Goal: Transaction & Acquisition: Book appointment/travel/reservation

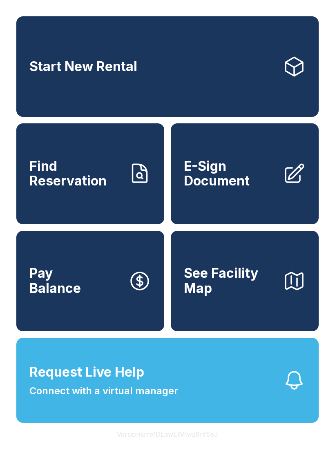
click at [152, 73] on link "Start New Rental" at bounding box center [167, 66] width 303 height 101
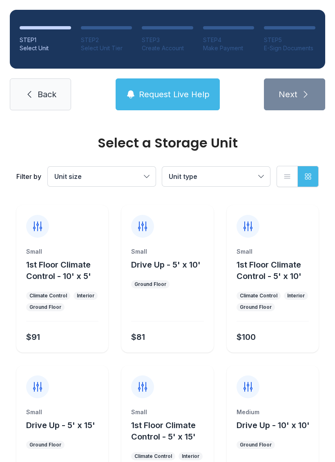
click at [146, 179] on button "Unit size" at bounding box center [102, 177] width 108 height 20
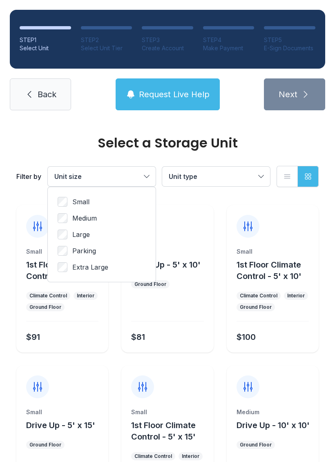
click at [84, 222] on span "Medium" at bounding box center [84, 218] width 25 height 10
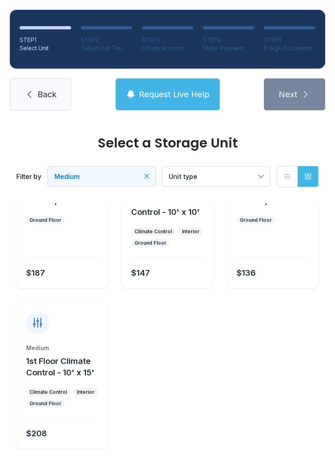
scroll to position [64, 0]
click at [43, 102] on link "Back" at bounding box center [40, 94] width 61 height 32
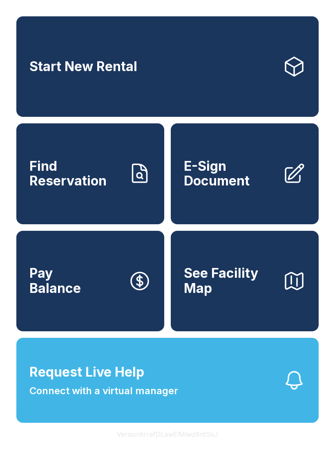
click at [271, 184] on span "E-Sign Document" at bounding box center [230, 174] width 92 height 30
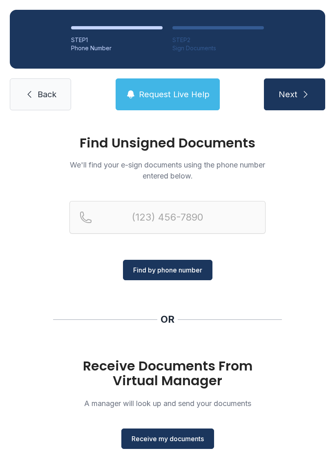
click at [187, 429] on button "Receive my documents" at bounding box center [167, 439] width 93 height 20
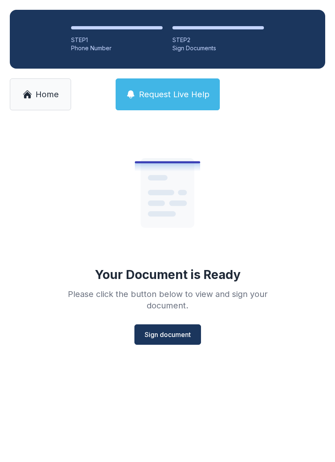
click at [171, 331] on span "Sign document" at bounding box center [168, 335] width 46 height 10
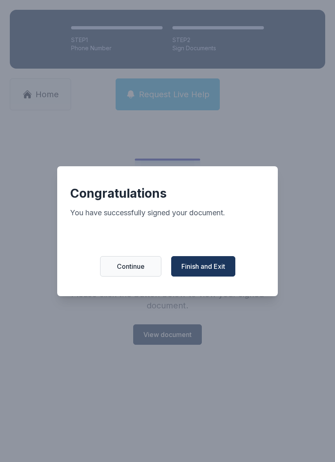
click at [204, 271] on span "Finish and Exit" at bounding box center [204, 267] width 44 height 10
